Goal: Understand process/instructions: Learn how to perform a task or action

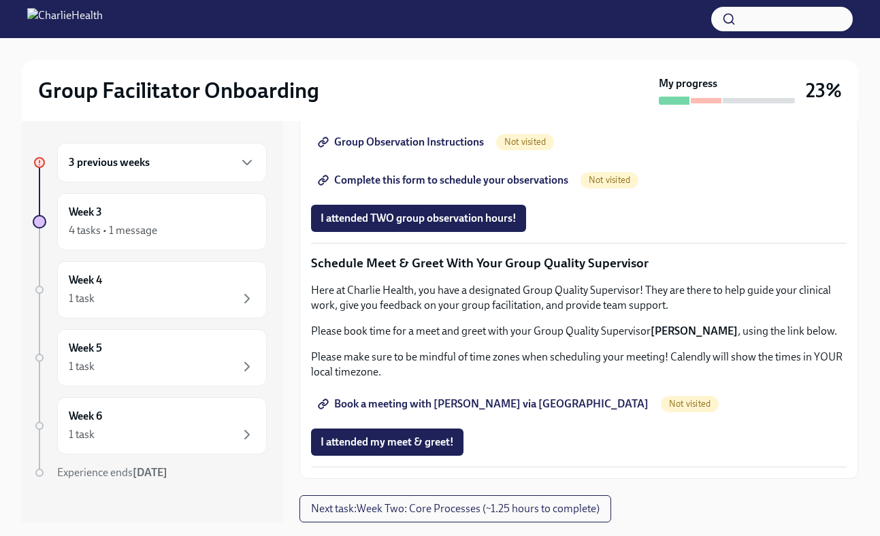
scroll to position [1269, 0]
click at [405, 439] on span "I attended my meet & greet!" at bounding box center [386, 442] width 133 height 14
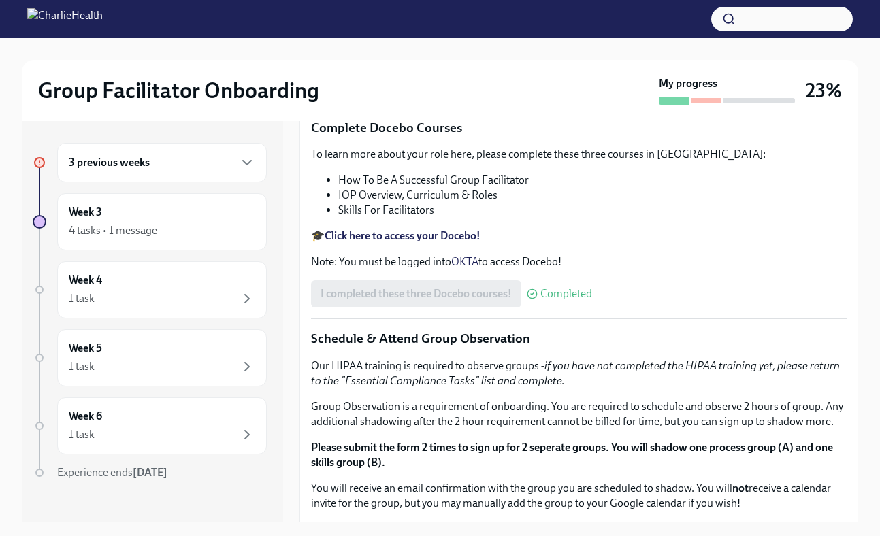
scroll to position [369, 0]
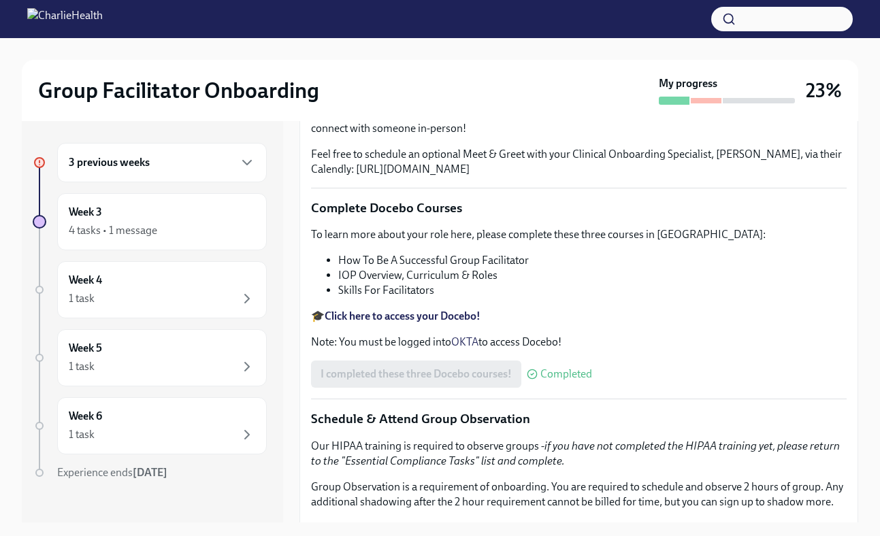
click at [198, 157] on div "3 previous weeks" at bounding box center [162, 162] width 186 height 16
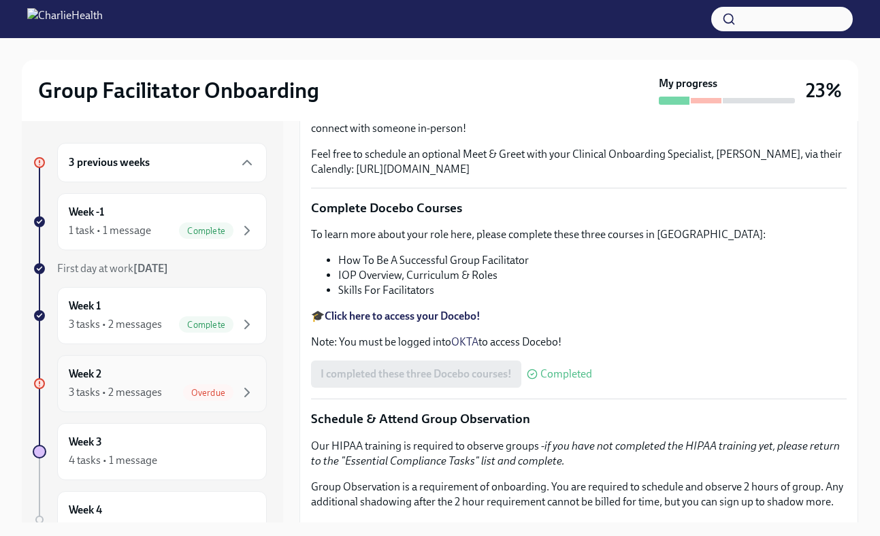
click at [177, 374] on div "Week 2 3 tasks • 2 messages Overdue" at bounding box center [162, 384] width 186 height 34
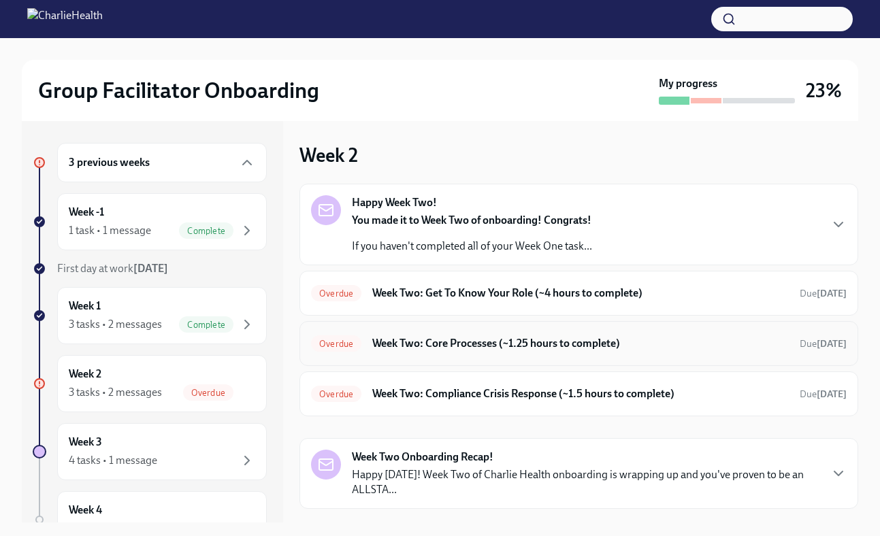
click at [478, 349] on h6 "Week Two: Core Processes (~1.25 hours to complete)" at bounding box center [580, 343] width 416 height 15
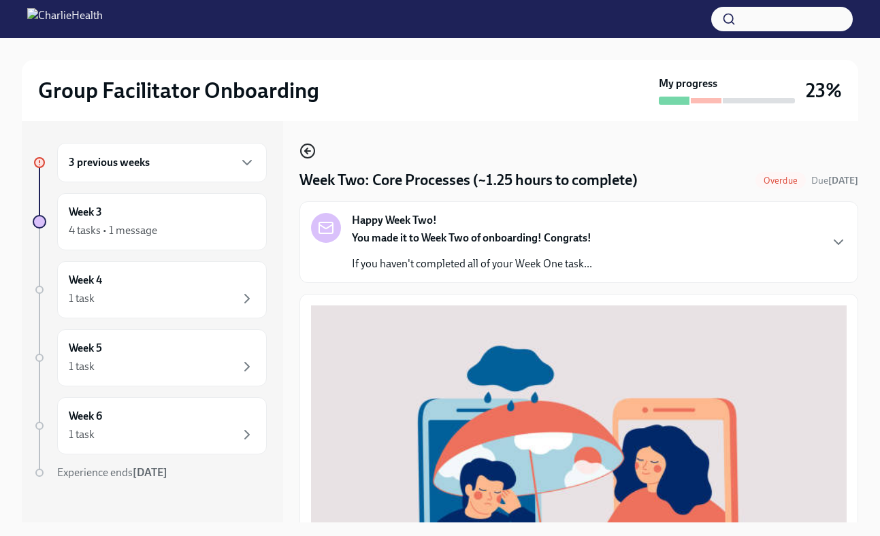
click at [310, 151] on icon "button" at bounding box center [307, 151] width 5 height 0
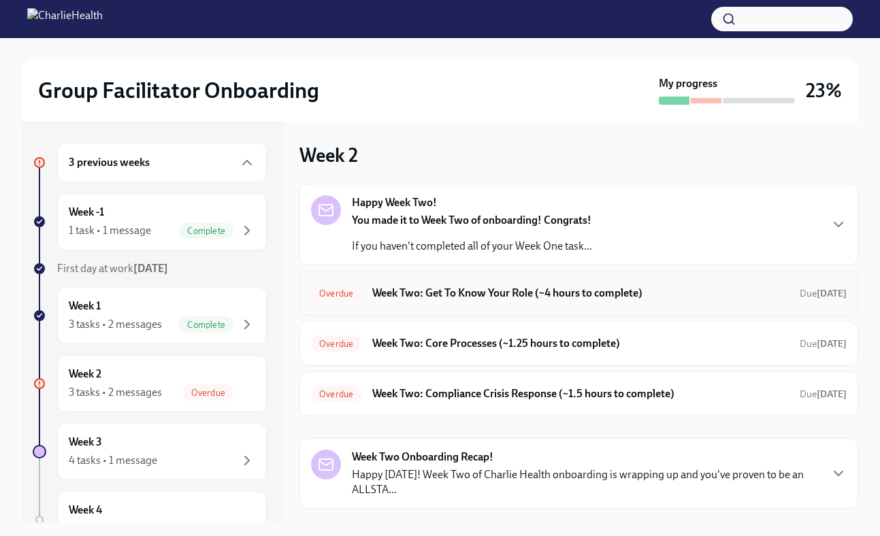
click at [492, 288] on h6 "Week Two: Get To Know Your Role (~4 hours to complete)" at bounding box center [580, 293] width 416 height 15
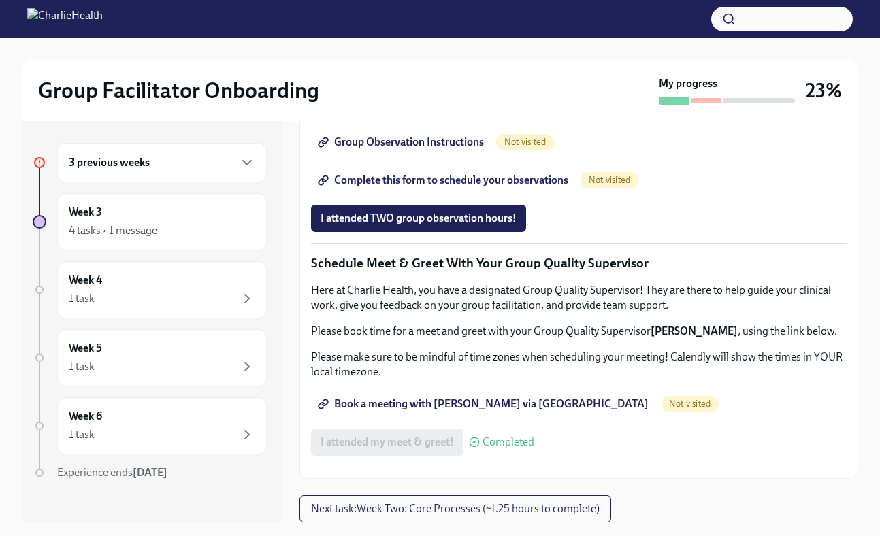
scroll to position [1078, 0]
